Goal: Find specific page/section: Find specific page/section

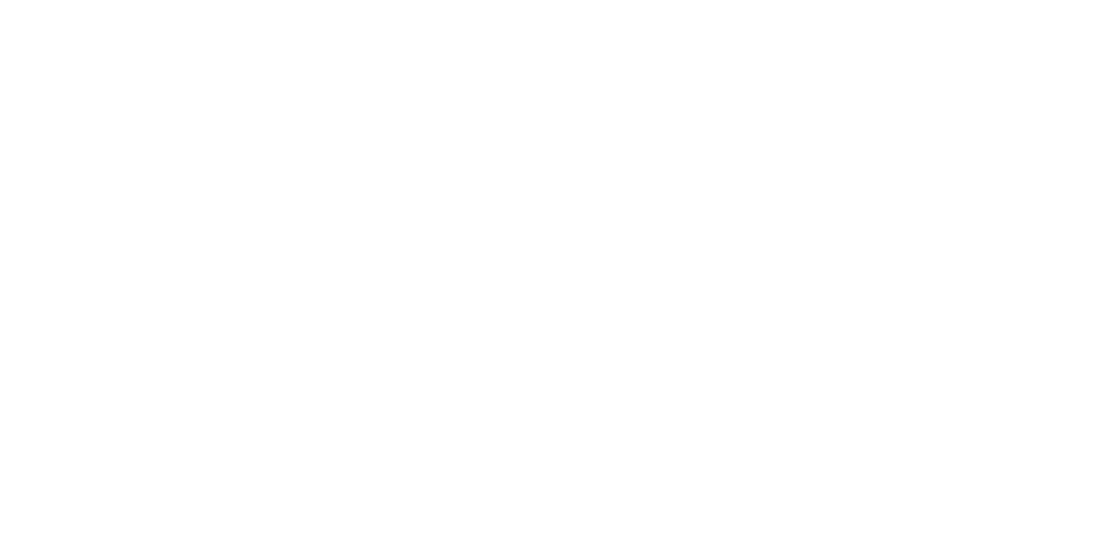
select select "*"
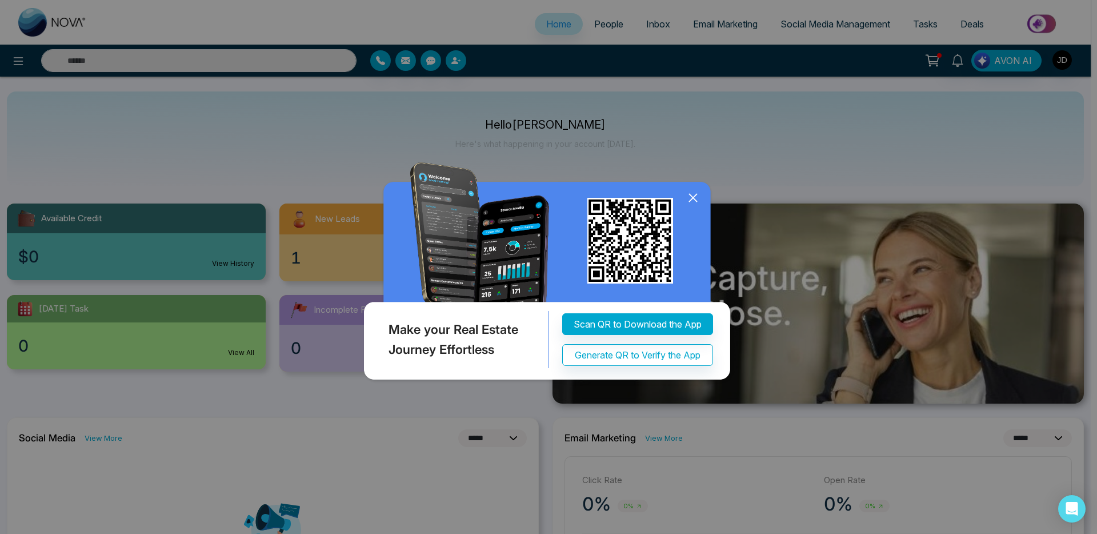
click at [691, 193] on icon at bounding box center [692, 197] width 17 height 17
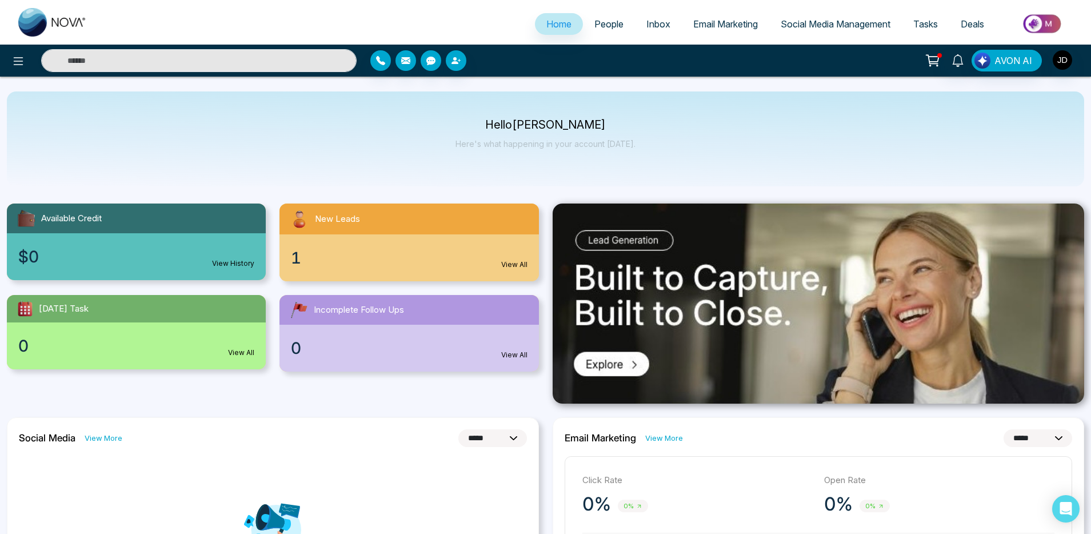
click at [610, 22] on span "People" at bounding box center [608, 23] width 29 height 11
